Goal: Transaction & Acquisition: Purchase product/service

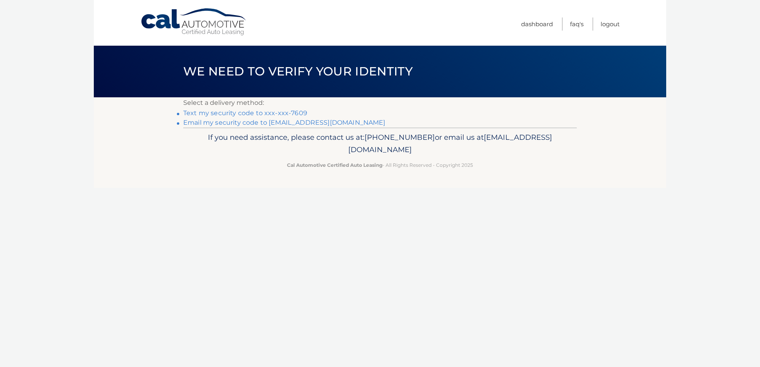
click at [253, 113] on link "Text my security code to xxx-xxx-7609" at bounding box center [245, 113] width 124 height 8
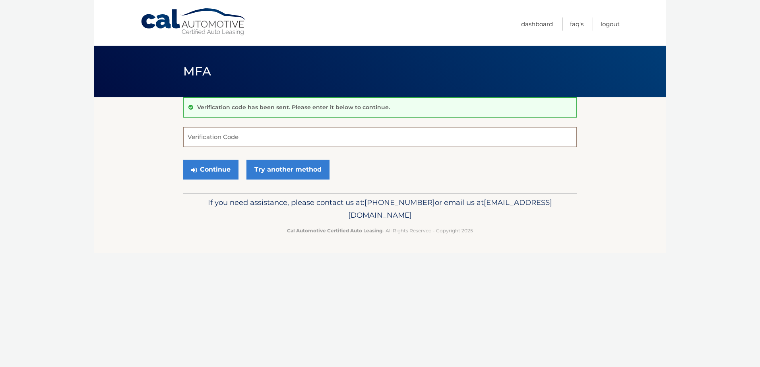
click at [224, 139] on input "Verification Code" at bounding box center [380, 137] width 394 height 20
type input "990376"
click at [209, 169] on button "Continue" at bounding box center [210, 170] width 55 height 20
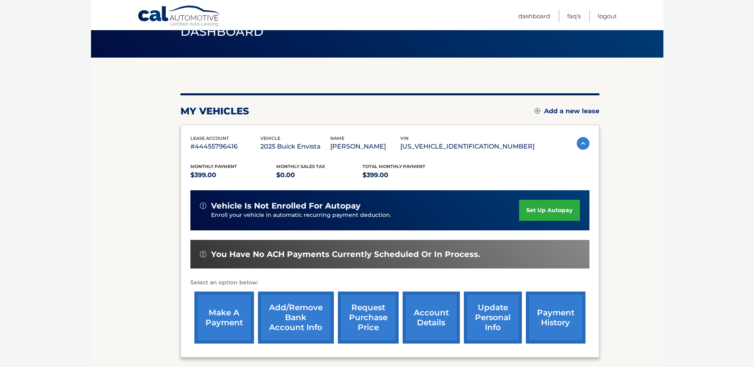
scroll to position [80, 0]
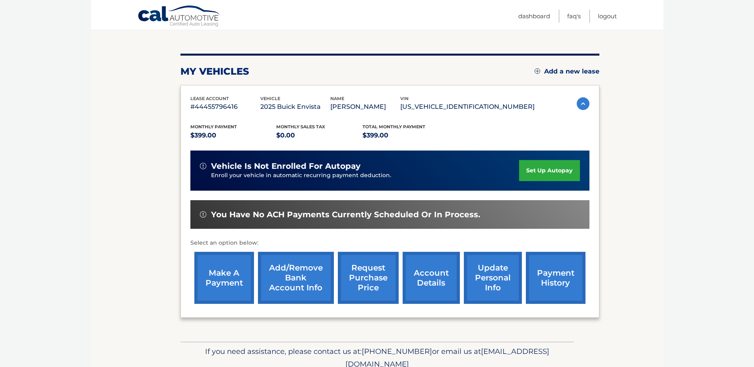
click at [229, 264] on link "make a payment" at bounding box center [224, 278] width 60 height 52
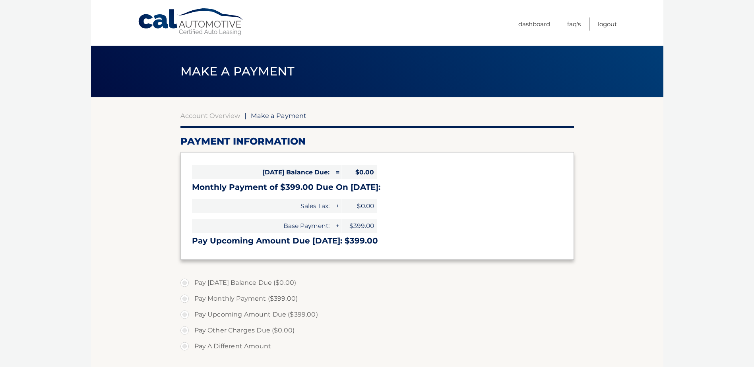
select select "MjM1ODI0MGItMDZkNS00NjkxLTllNDgtMGIyZDVhNjA3MWRh"
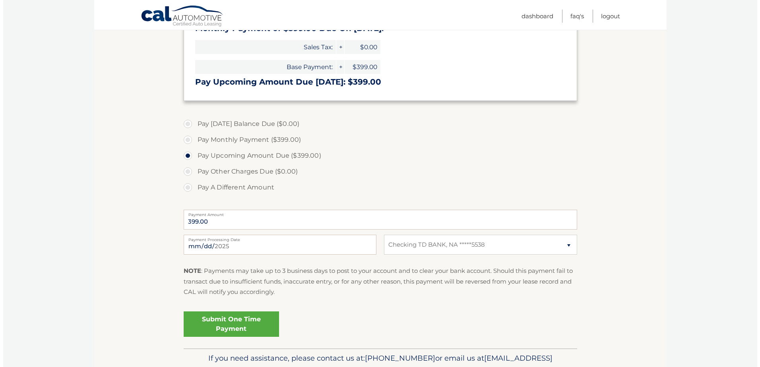
scroll to position [199, 0]
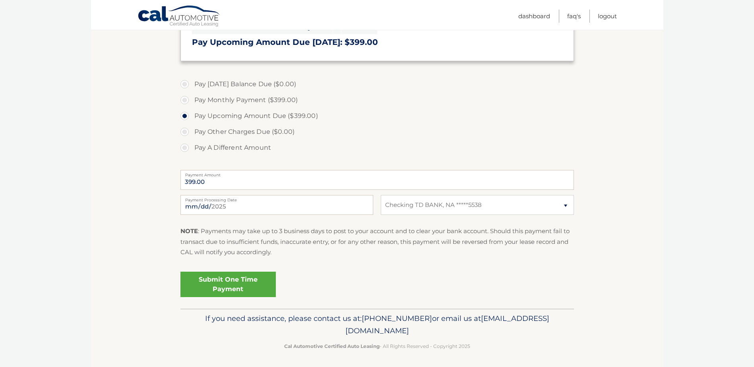
click at [224, 280] on link "Submit One Time Payment" at bounding box center [228, 284] width 95 height 25
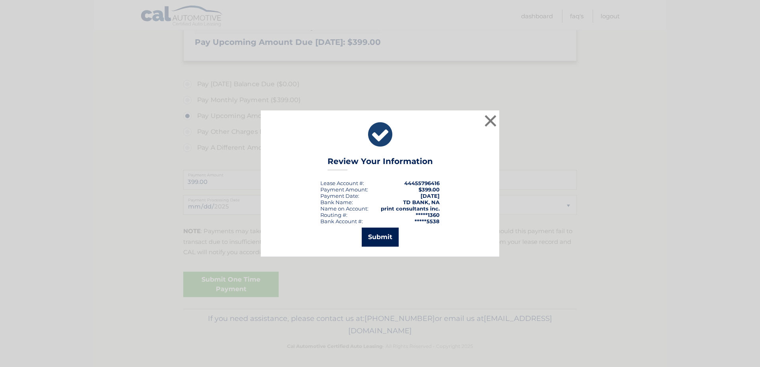
click at [371, 231] on button "Submit" at bounding box center [380, 237] width 37 height 19
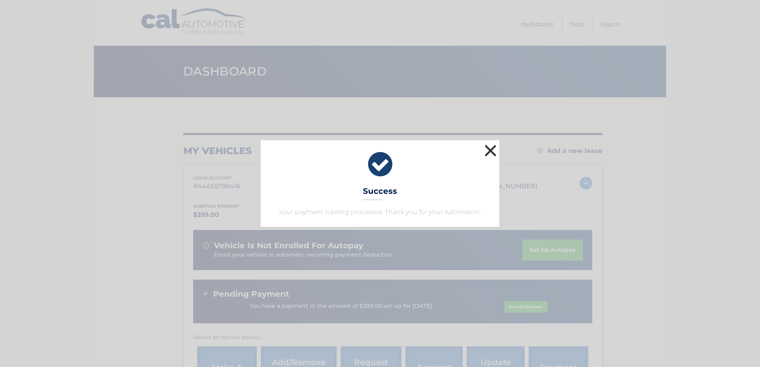
click at [488, 150] on button "×" at bounding box center [491, 151] width 16 height 16
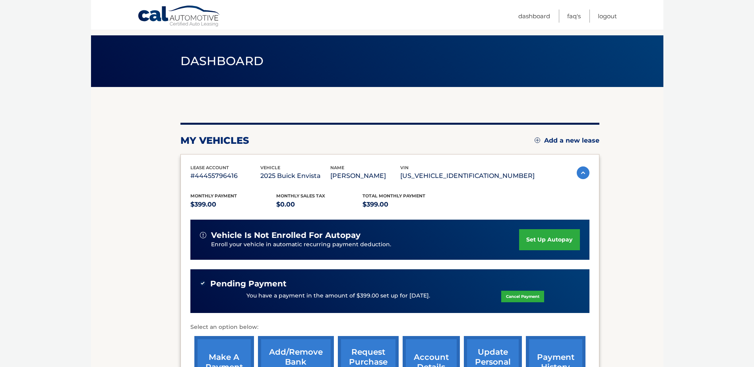
scroll to position [50, 0]
